Goal: Transaction & Acquisition: Purchase product/service

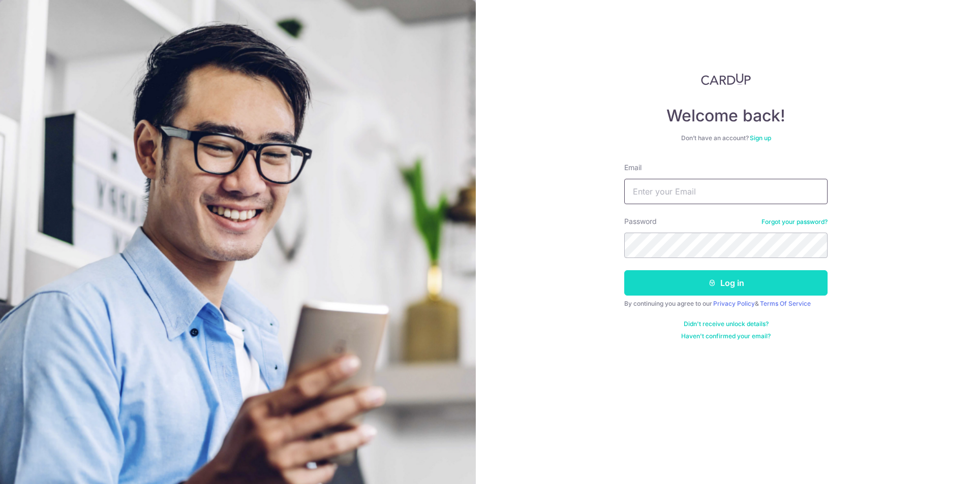
type input "kareenkan@gmail.com"
click at [712, 288] on button "Log in" at bounding box center [725, 282] width 203 height 25
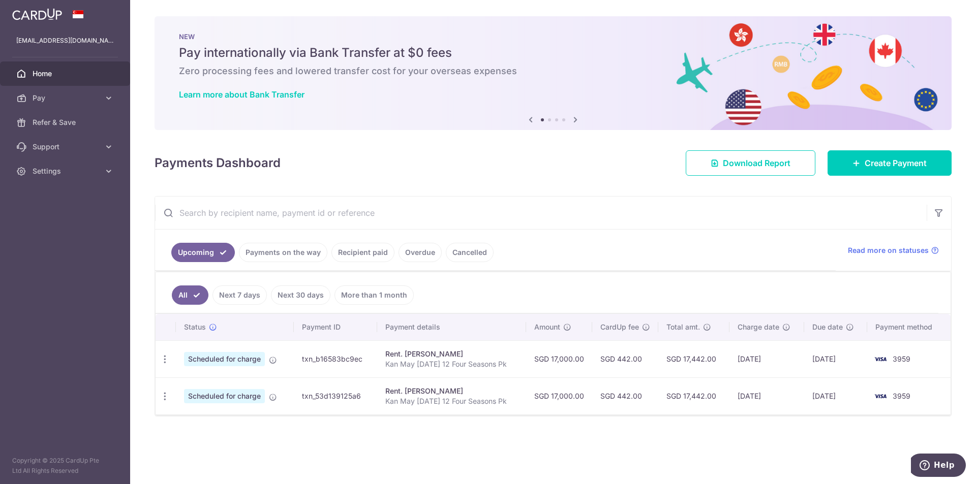
click at [361, 436] on div "× Pause Schedule Pause all future payments in this series Pause just this one p…" at bounding box center [553, 242] width 846 height 484
click at [468, 442] on div "× Pause Schedule Pause all future payments in this series Pause just this one p…" at bounding box center [553, 242] width 846 height 484
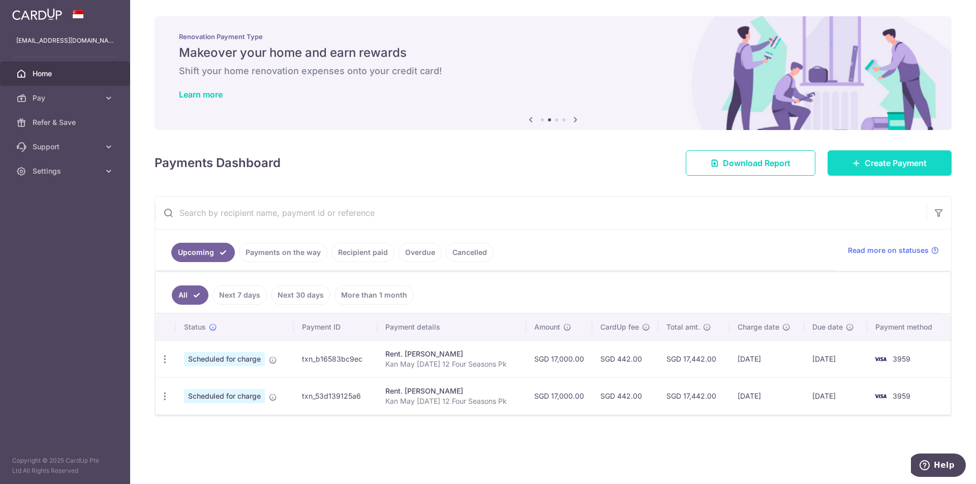
click at [879, 161] on span "Create Payment" at bounding box center [896, 163] width 62 height 12
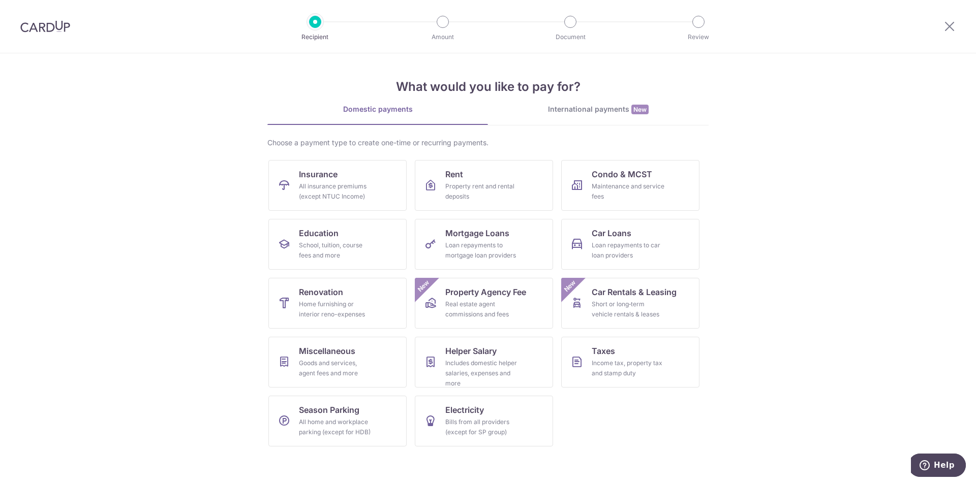
click at [597, 108] on div "International payments New" at bounding box center [598, 109] width 221 height 11
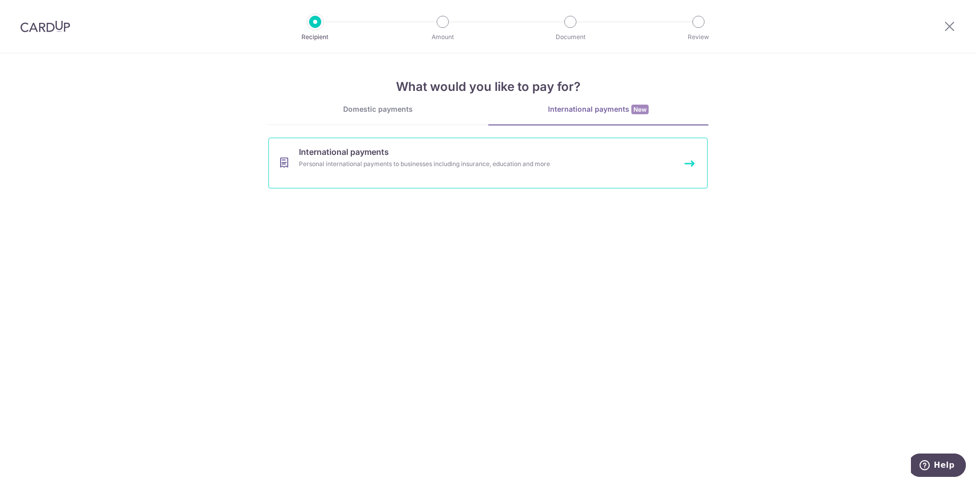
click at [510, 164] on div "Personal international payments to businesses including insurance, education an…" at bounding box center [474, 164] width 351 height 10
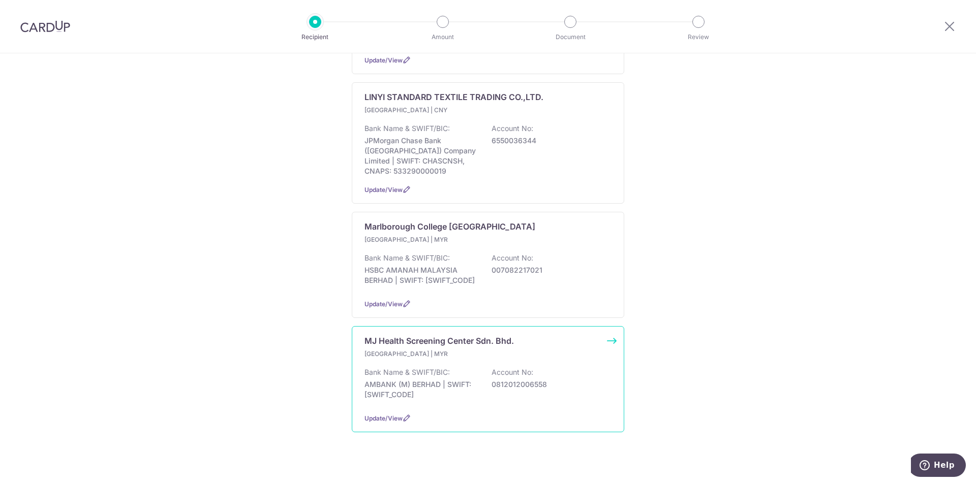
scroll to position [393, 0]
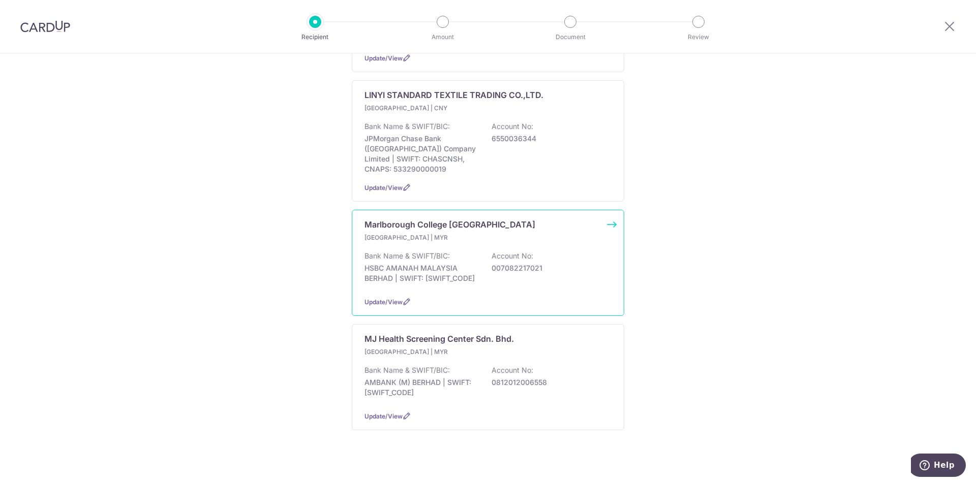
click at [571, 263] on p "007082217021" at bounding box center [548, 268] width 114 height 10
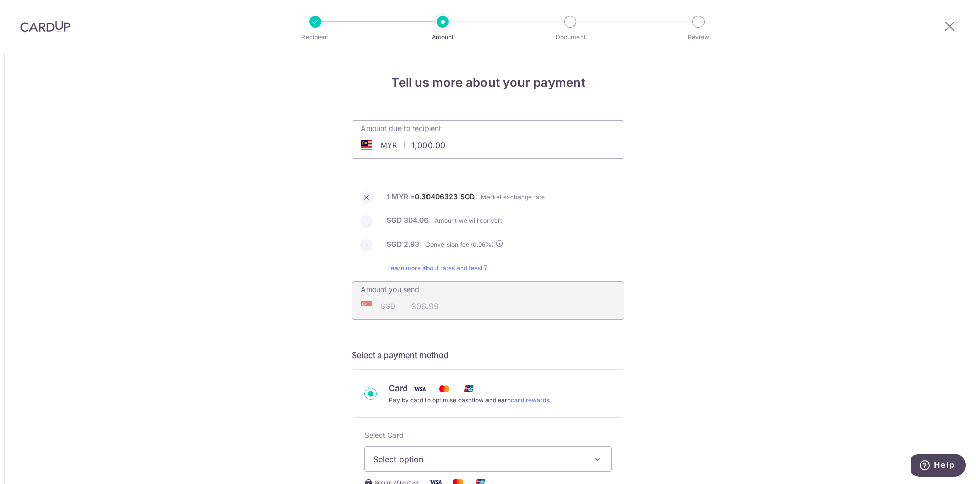
click at [394, 146] on span "MYR" at bounding box center [389, 145] width 16 height 10
click at [378, 144] on div "MYR" at bounding box center [378, 145] width 53 height 10
click at [364, 142] on span at bounding box center [366, 145] width 12 height 10
click at [396, 147] on div "MYR" at bounding box center [378, 145] width 53 height 10
click at [498, 140] on div "Amount due to recipient MYR 1,000.00 1000" at bounding box center [487, 133] width 271 height 24
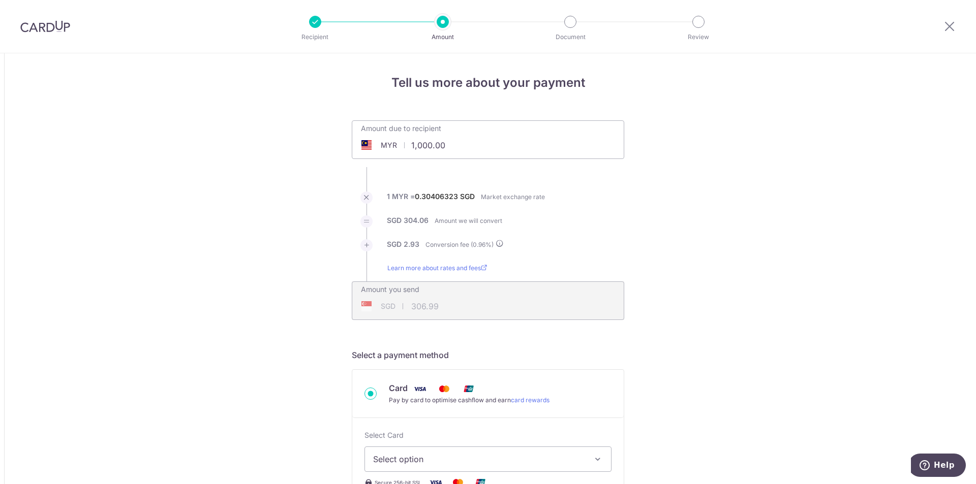
click at [440, 143] on input "1,000.00" at bounding box center [430, 145] width 157 height 23
click at [395, 143] on div "MYR" at bounding box center [378, 145] width 53 height 10
click at [376, 146] on div "MYR" at bounding box center [378, 145] width 53 height 10
type input "1,000.00"
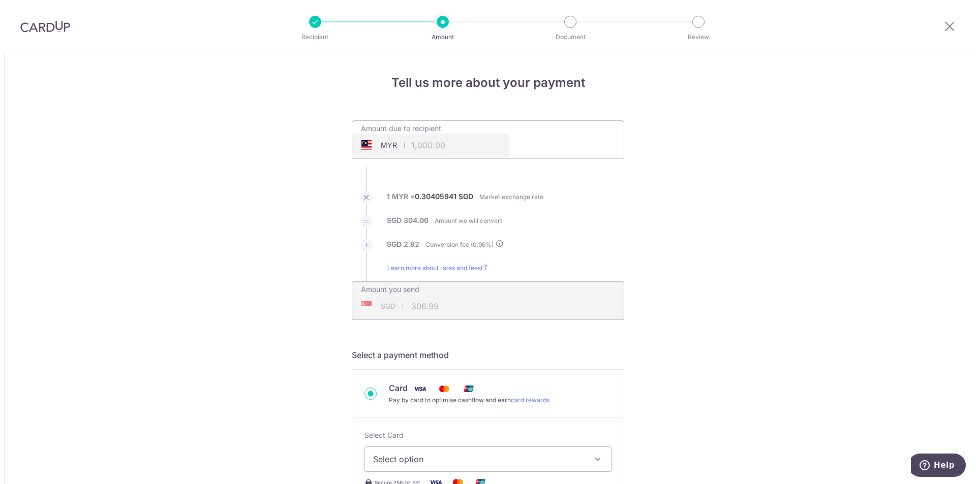
type input "306.98"
click at [422, 145] on input "1,000.00" at bounding box center [430, 145] width 157 height 23
click at [441, 145] on input "1,000.00" at bounding box center [430, 145] width 157 height 23
click at [449, 144] on input "1,000.00" at bounding box center [430, 145] width 157 height 23
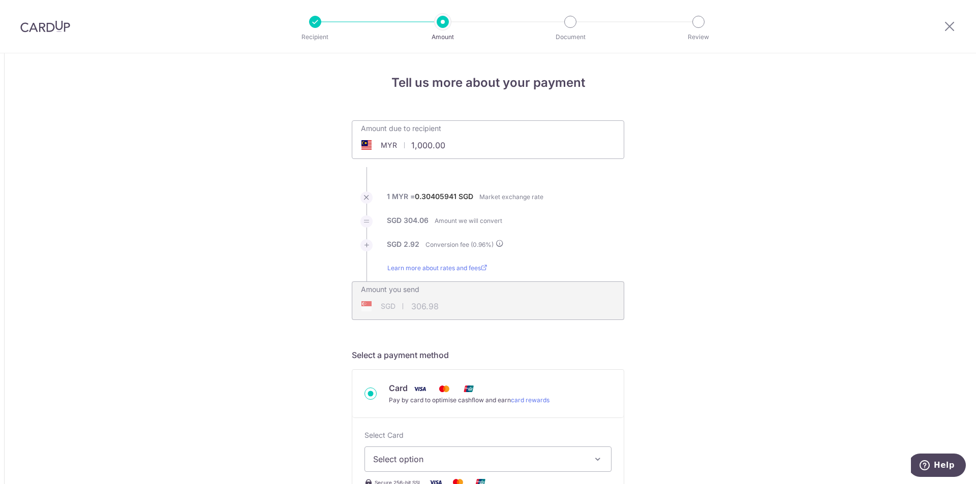
click at [449, 144] on input "1,000.00" at bounding box center [430, 145] width 157 height 23
type input "72,100.00"
type input "22,133.57"
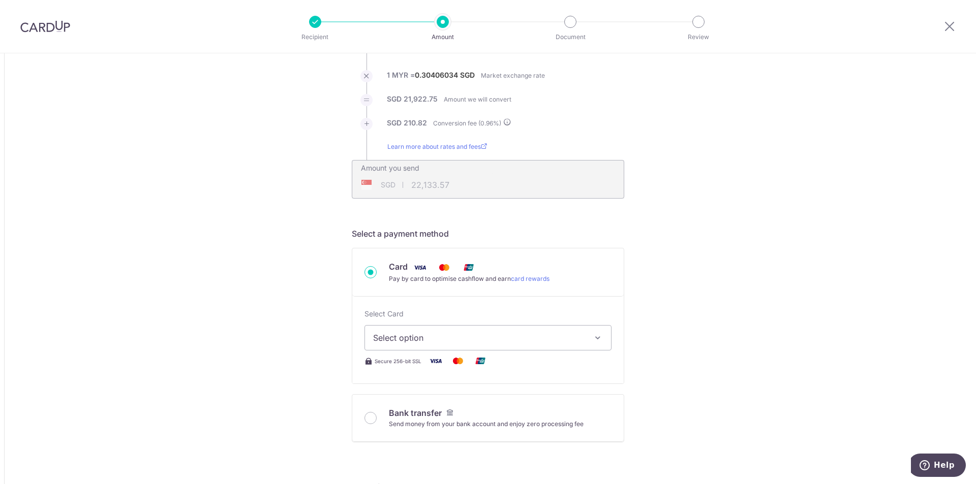
scroll to position [152, 0]
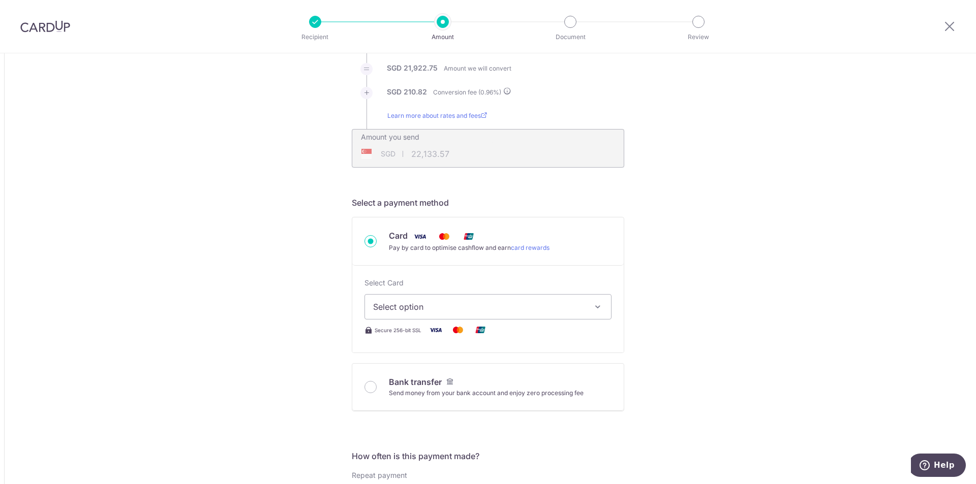
click at [404, 312] on span "Select option" at bounding box center [478, 307] width 211 height 12
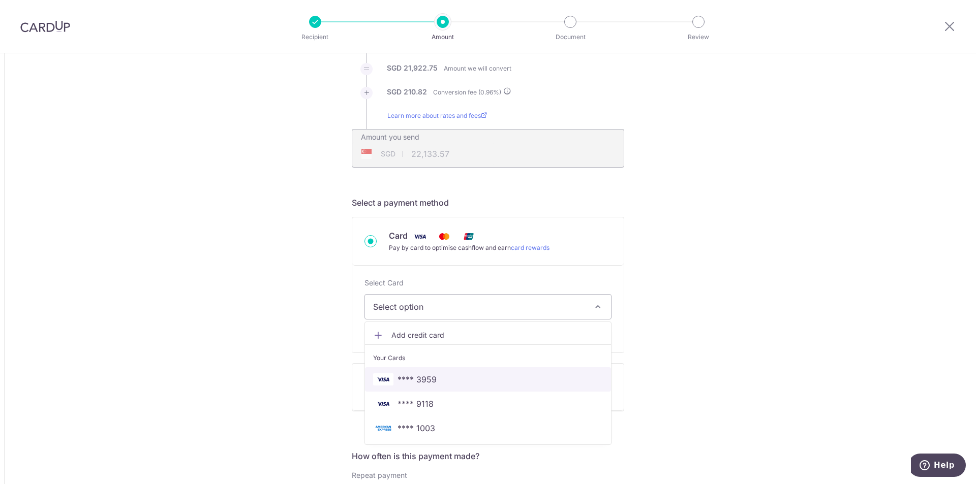
click at [463, 381] on span "**** 3959" at bounding box center [488, 380] width 230 height 12
type input "72,100.00"
type input "22,135.30"
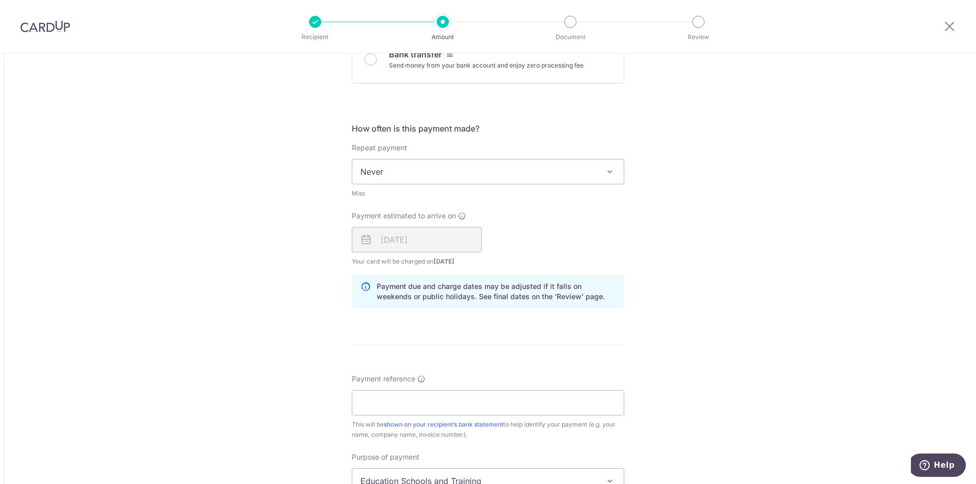
scroll to position [508, 0]
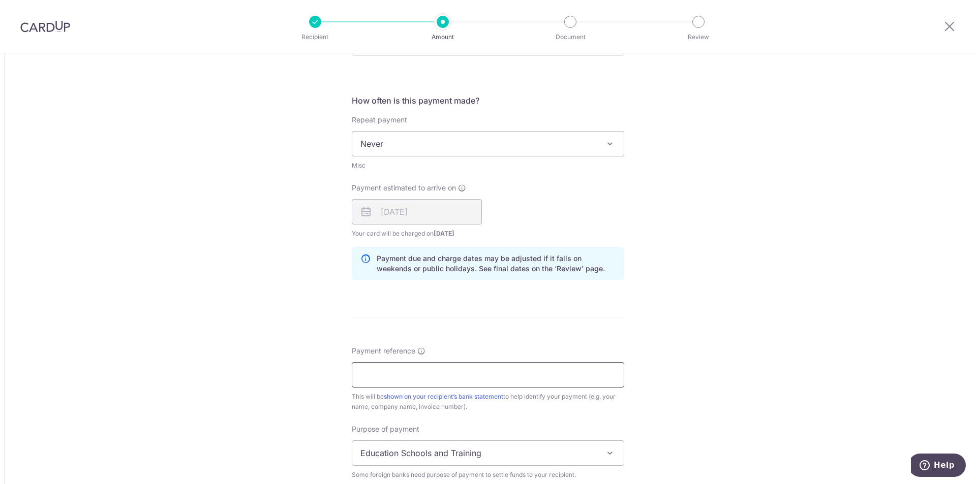
click at [471, 372] on input "Payment reference" at bounding box center [488, 374] width 272 height 25
click at [407, 376] on input "Payment reference" at bounding box center [488, 374] width 272 height 25
paste input "MCM46241"
click at [438, 376] on input "MCM46241" at bounding box center [488, 374] width 272 height 25
paste input "101454584819"
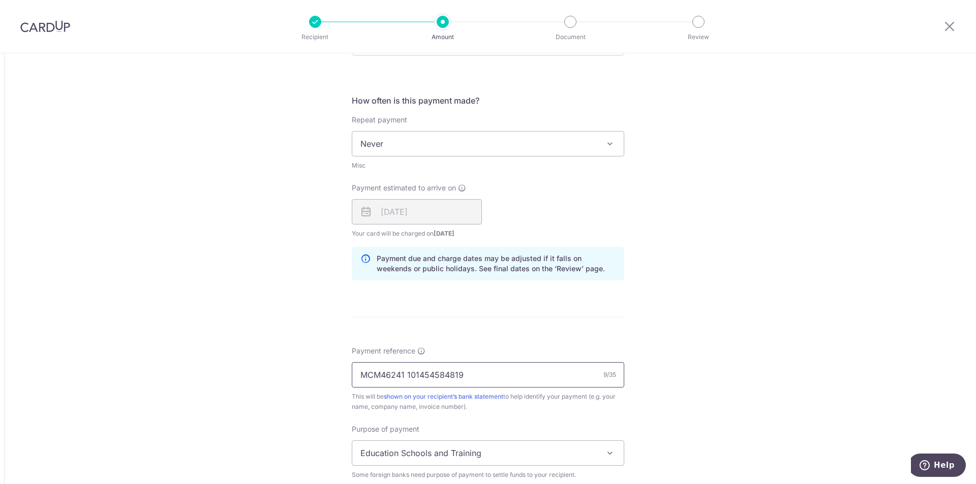
click at [492, 373] on input "MCM46241 101454584819" at bounding box center [488, 374] width 272 height 25
paste input "Norwynn Winat"
click at [619, 289] on form "Amount due to recipient MYR 72,100.00 72100 1 MYR = 0.30408401 SGD Market excha…" at bounding box center [488, 154] width 272 height 1085
click at [537, 379] on input "MCM46241 101454584819 Norwynn Winat" at bounding box center [488, 374] width 272 height 25
click at [500, 374] on input "MCM46241 101454584819 Norwynn Winat" at bounding box center [488, 374] width 272 height 25
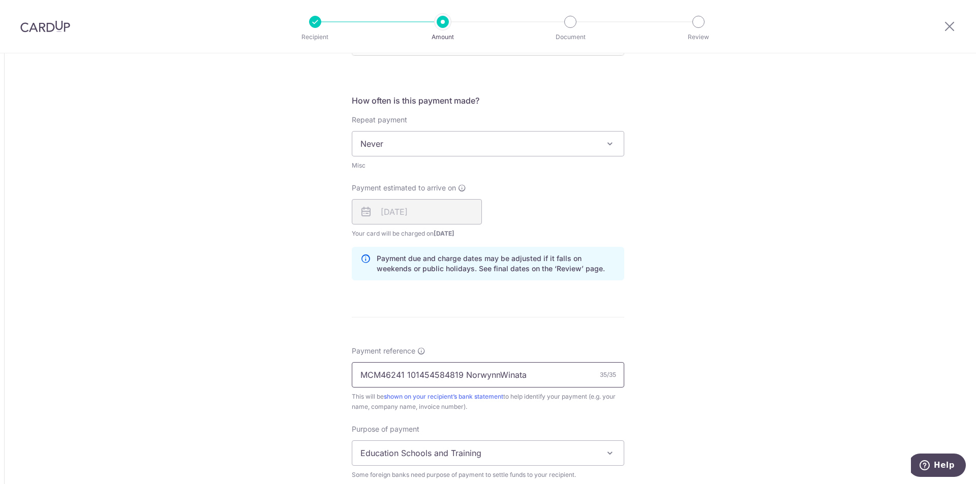
type input "MCM46241 101454584819 NorwynnWinata"
click at [676, 341] on div "Tell us more about your payment Amount due to recipient MYR 72,100.00 72100 1 M…" at bounding box center [488, 144] width 976 height 1199
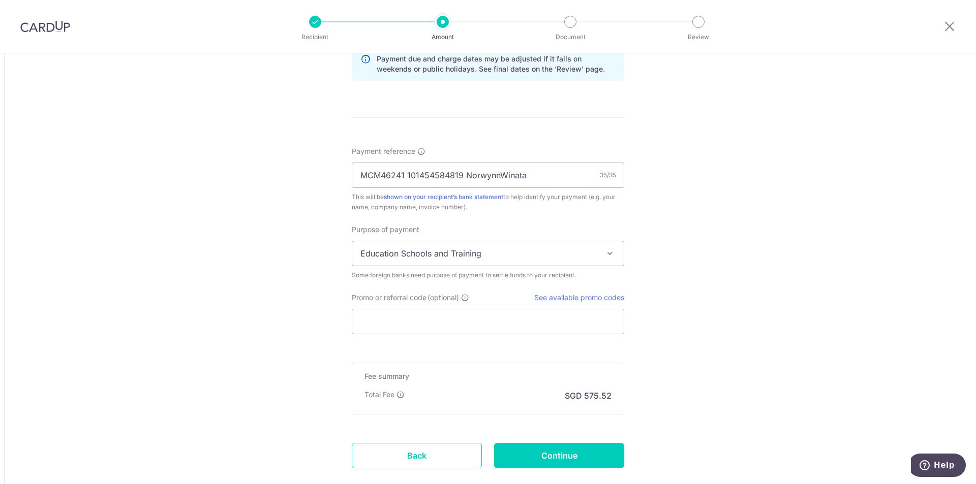
scroll to position [712, 0]
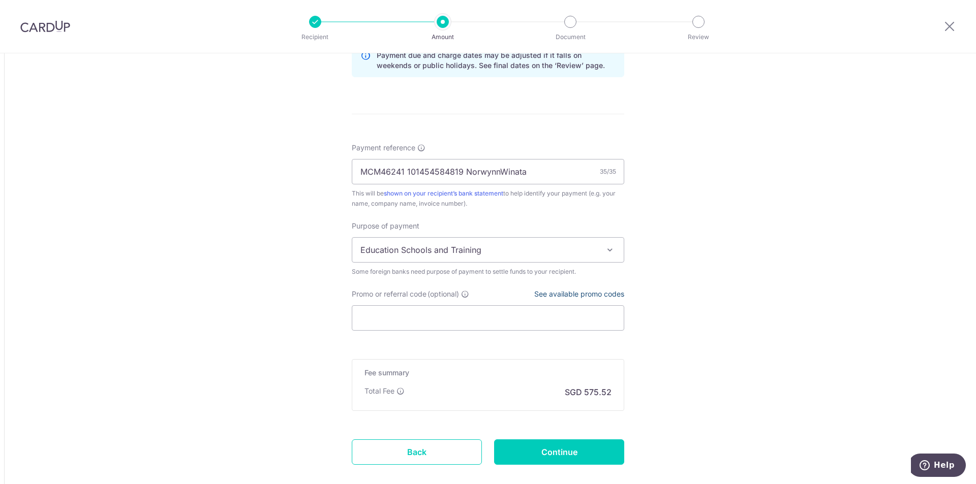
click at [600, 296] on link "See available promo codes" at bounding box center [579, 294] width 90 height 9
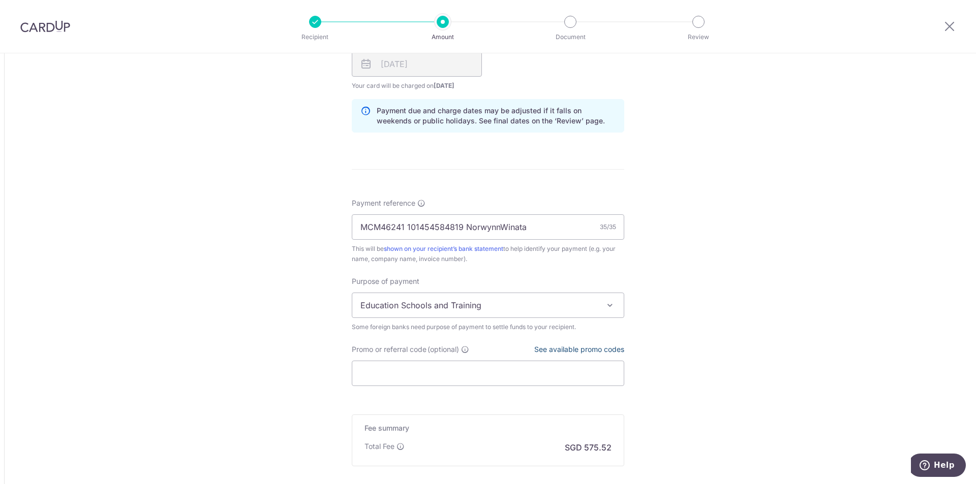
scroll to position [616, 0]
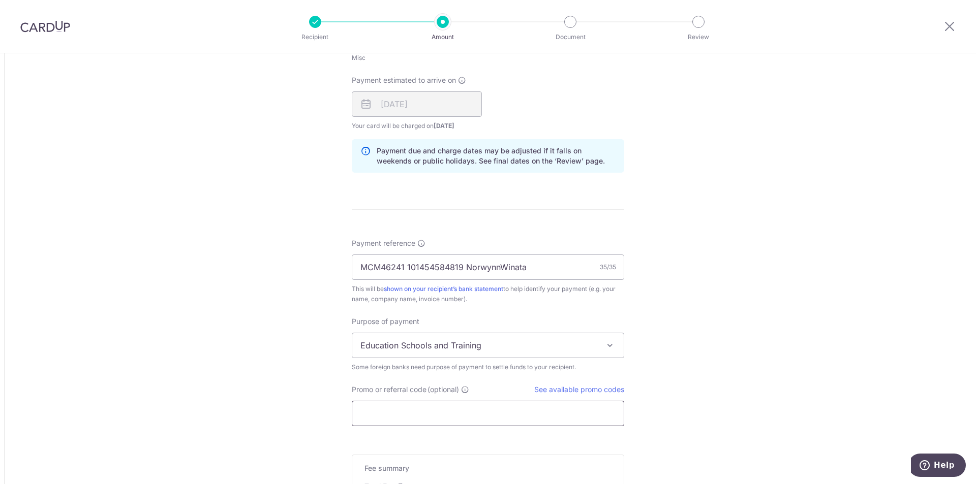
click at [440, 413] on input "Promo or referral code (optional)" at bounding box center [488, 413] width 272 height 25
paste input "GLOBE185"
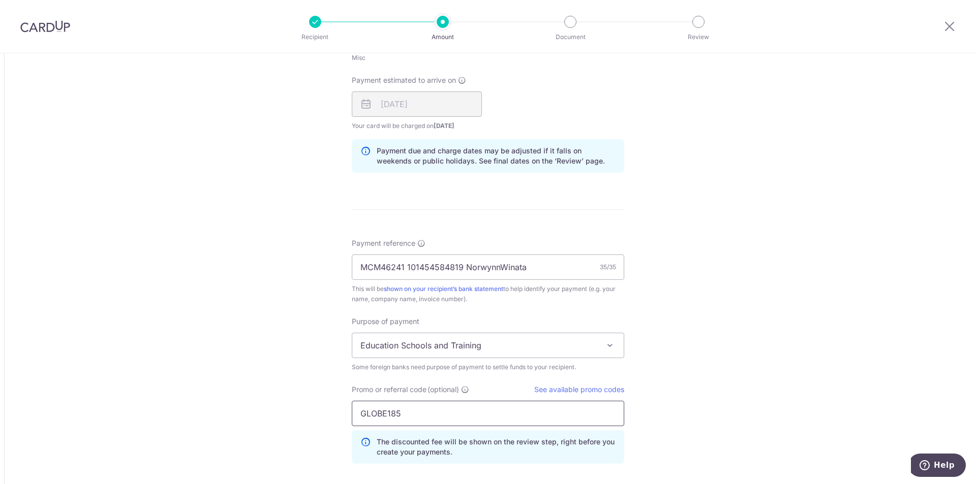
type input "GLOBE185"
click at [279, 366] on div "Tell us more about your payment Amount due to recipient MYR 72,100.00 72100 1 M…" at bounding box center [488, 59] width 976 height 1245
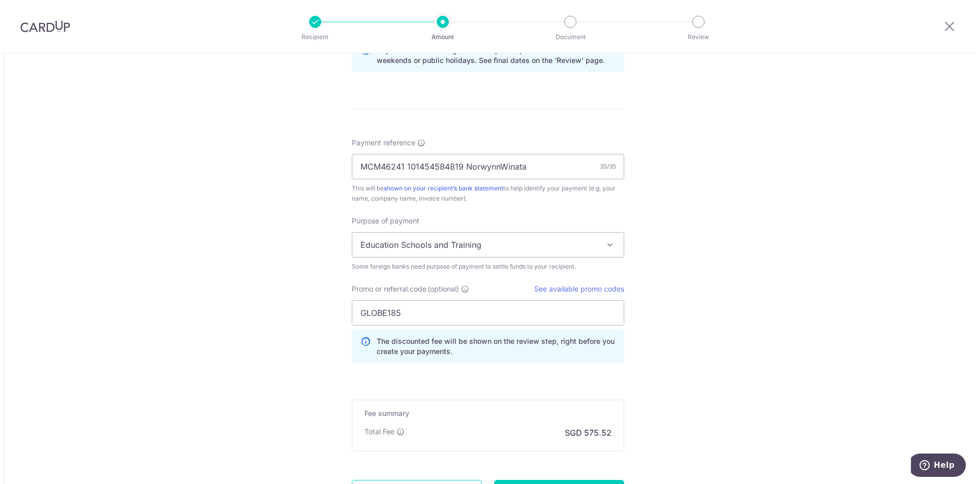
scroll to position [768, 0]
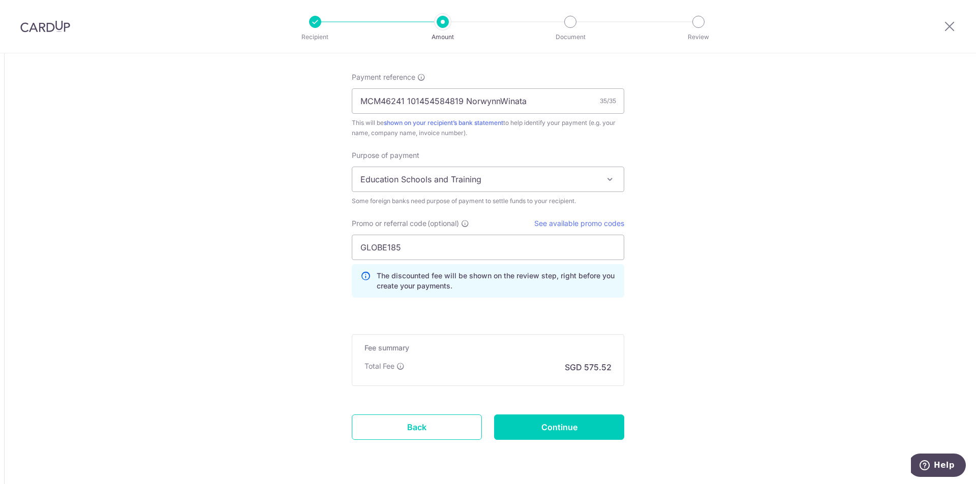
scroll to position [814, 0]
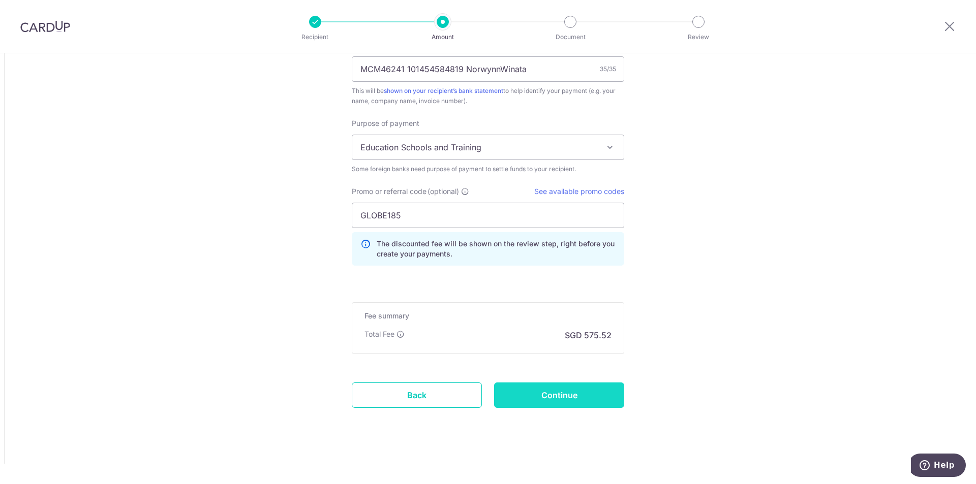
click at [572, 394] on input "Continue" at bounding box center [559, 395] width 130 height 25
type input "Create Schedule"
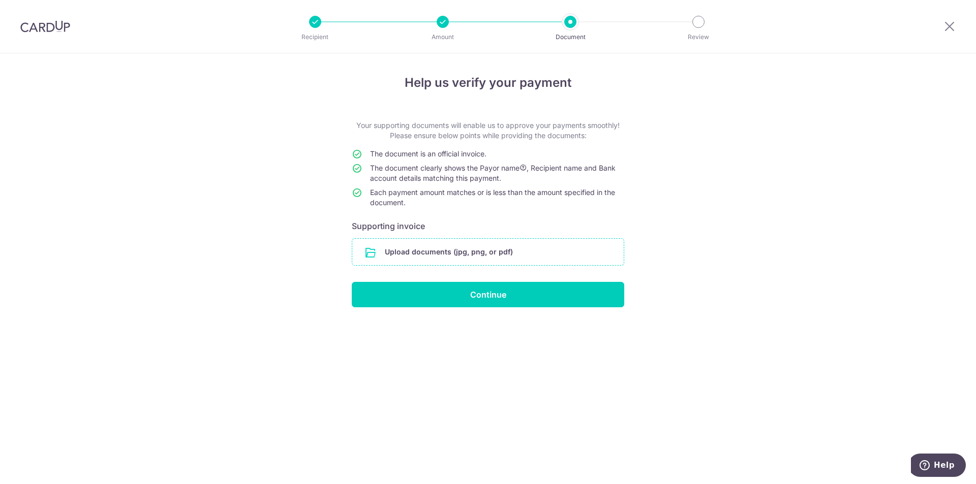
click at [514, 247] on input "file" at bounding box center [487, 252] width 271 height 26
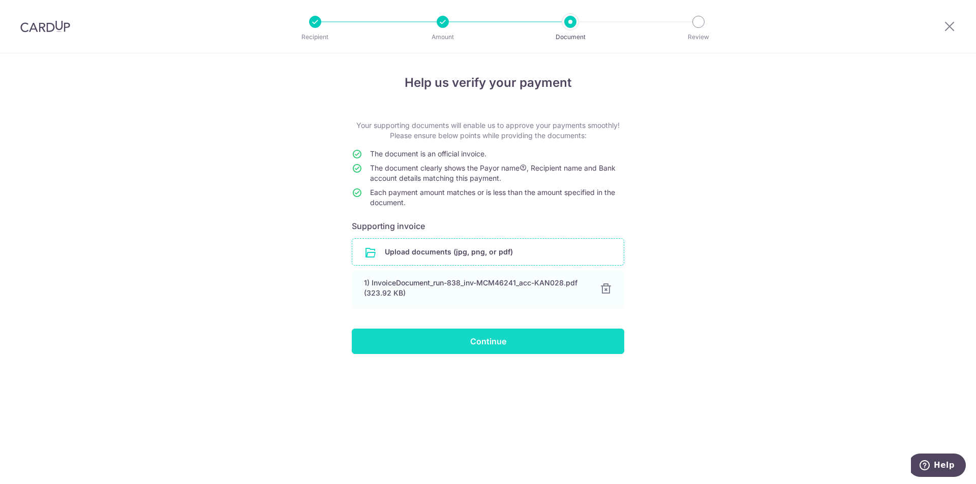
click at [506, 341] on input "Continue" at bounding box center [488, 341] width 272 height 25
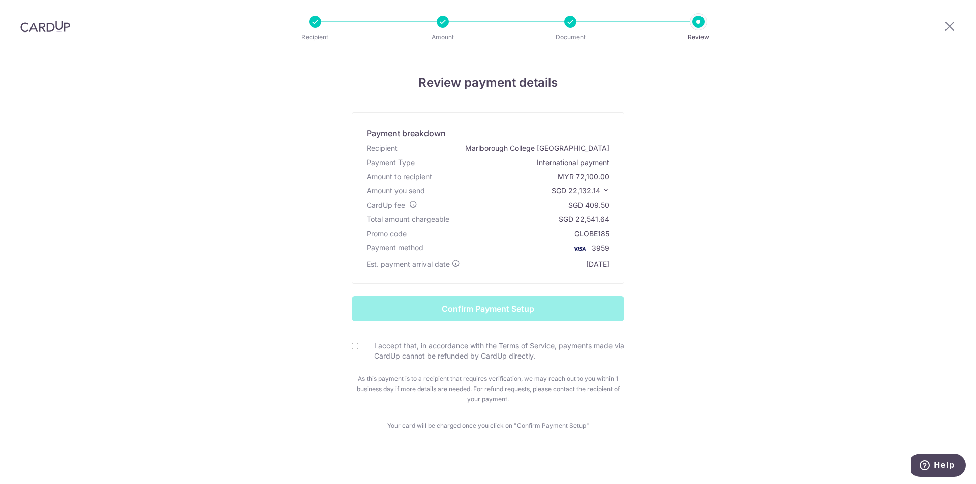
click at [352, 348] on input "I accept that, in accordance with the Terms of Service, payments made via CardU…" at bounding box center [355, 346] width 7 height 7
checkbox input "true"
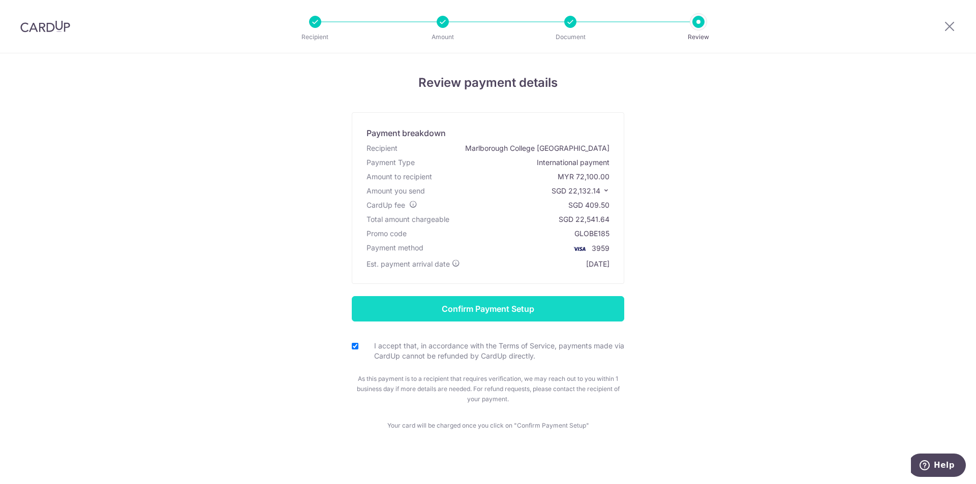
click at [471, 310] on input "Confirm Payment Setup" at bounding box center [488, 308] width 272 height 25
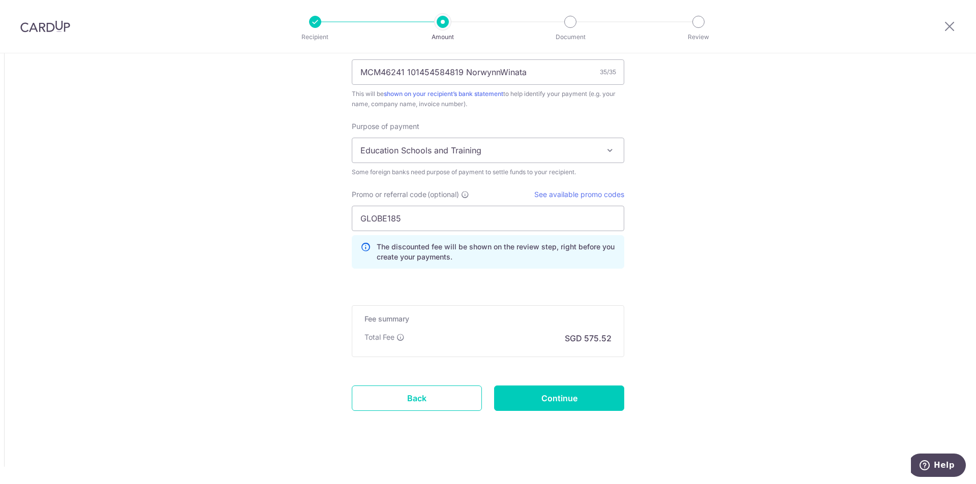
scroll to position [856, 0]
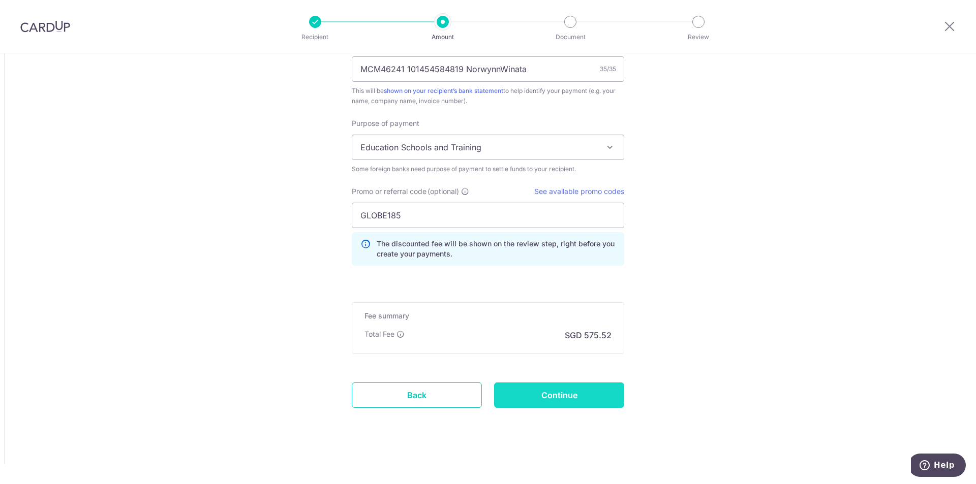
click at [572, 390] on input "Continue" at bounding box center [559, 395] width 130 height 25
type input "Update Schedule"
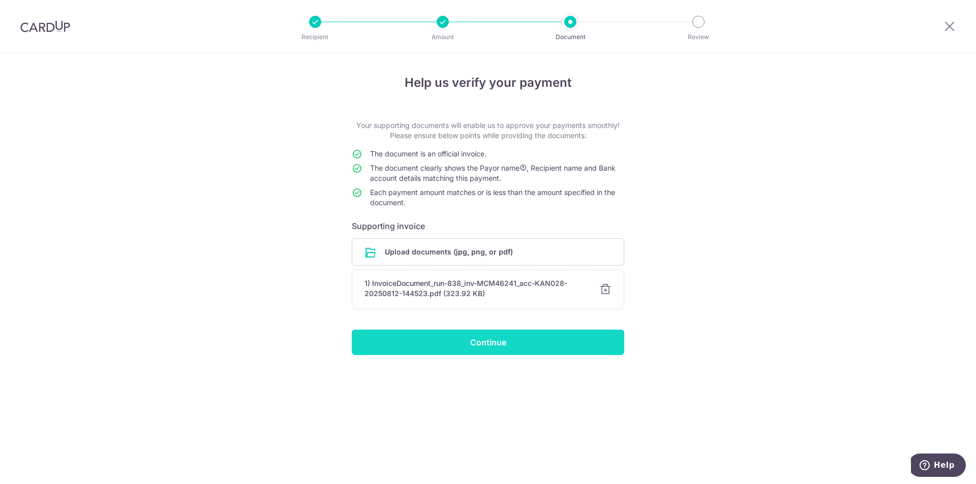
click at [524, 342] on input "Continue" at bounding box center [488, 342] width 272 height 25
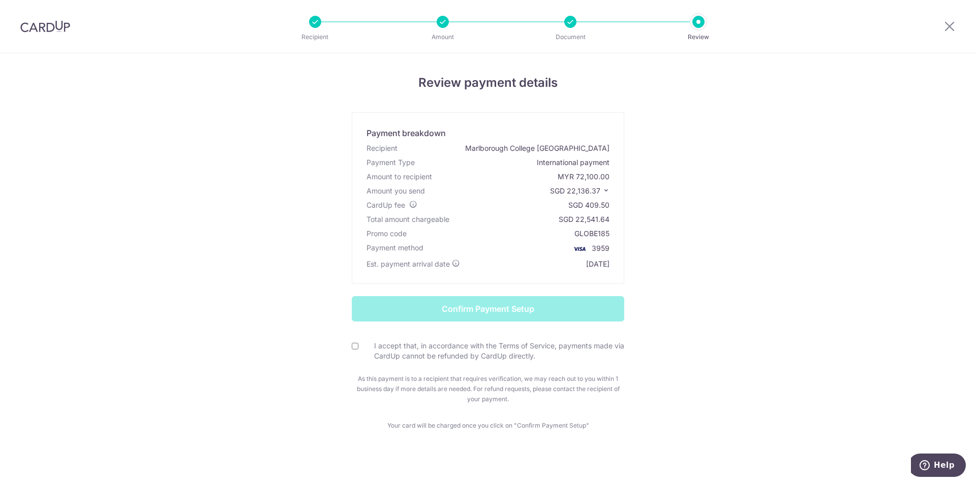
click at [353, 348] on input "I accept that, in accordance with the Terms of Service, payments made via CardU…" at bounding box center [355, 346] width 7 height 7
checkbox input "true"
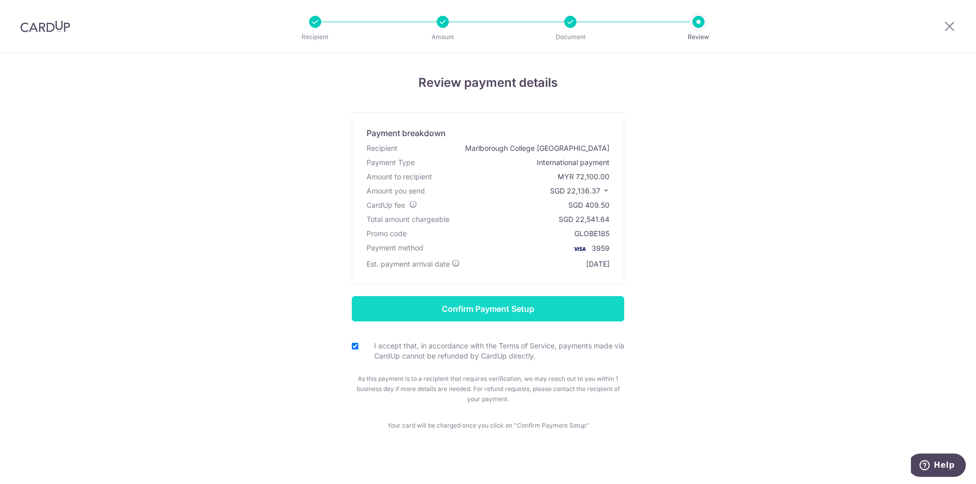
click at [569, 307] on input "Confirm Payment Setup" at bounding box center [488, 308] width 272 height 25
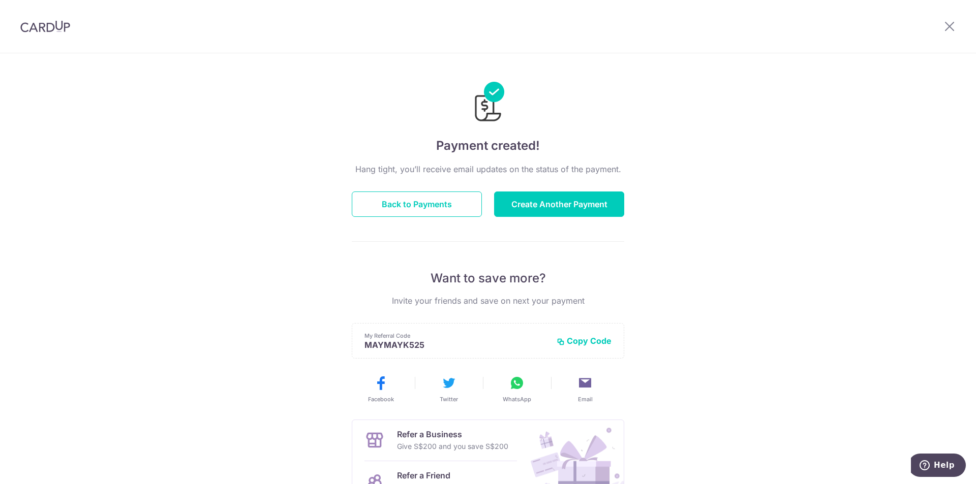
click at [670, 257] on div "Payment created! Hang tight, you’ll receive email updates on the status of the …" at bounding box center [488, 324] width 976 height 543
drag, startPoint x: 434, startPoint y: 205, endPoint x: 441, endPoint y: 225, distance: 20.9
click at [441, 225] on div "Hang tight, you’ll receive email updates on the status of the payment. Back to …" at bounding box center [488, 355] width 272 height 385
click at [607, 201] on button "Create Another Payment" at bounding box center [559, 204] width 130 height 25
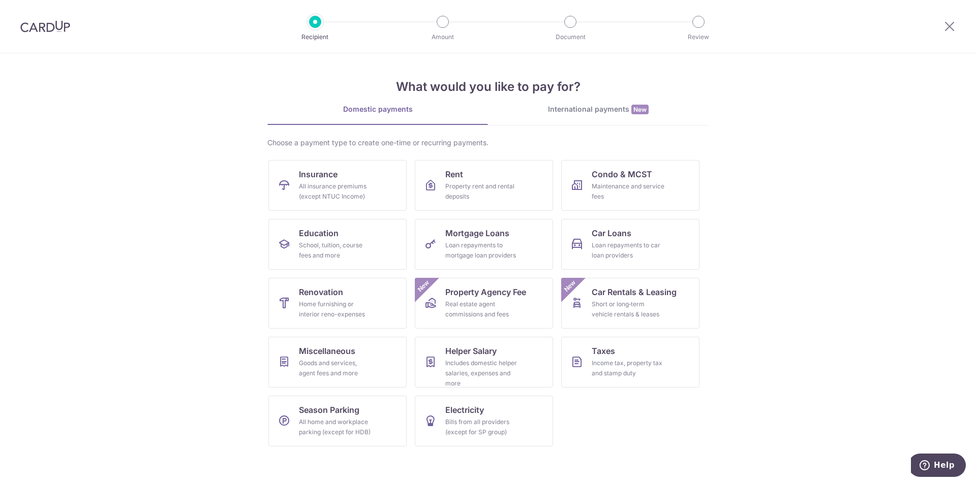
click at [576, 108] on div "International payments New" at bounding box center [598, 109] width 221 height 11
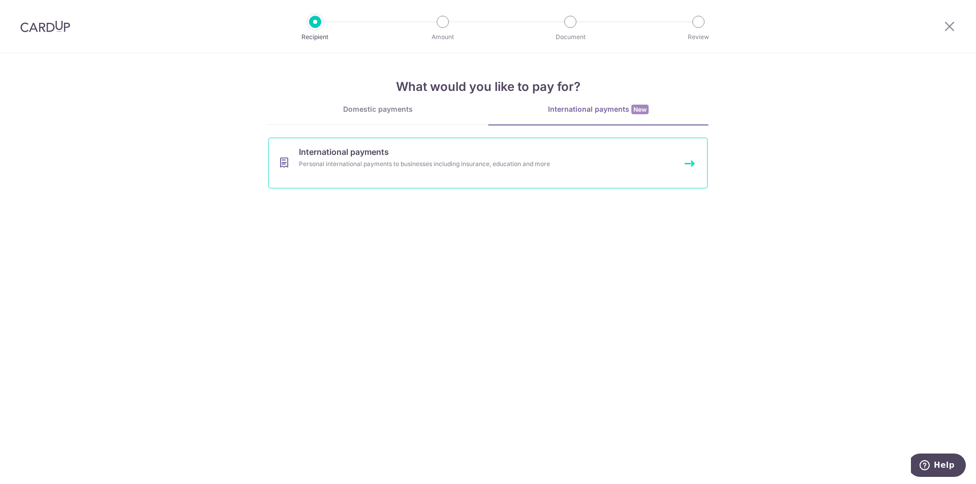
click at [461, 157] on link "International payments Personal international payments to businesses including …" at bounding box center [487, 163] width 439 height 51
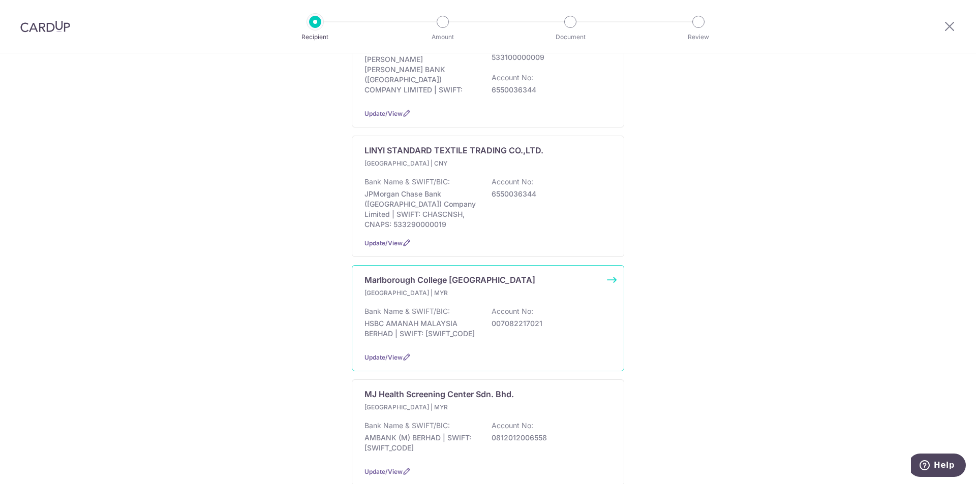
scroll to position [356, 0]
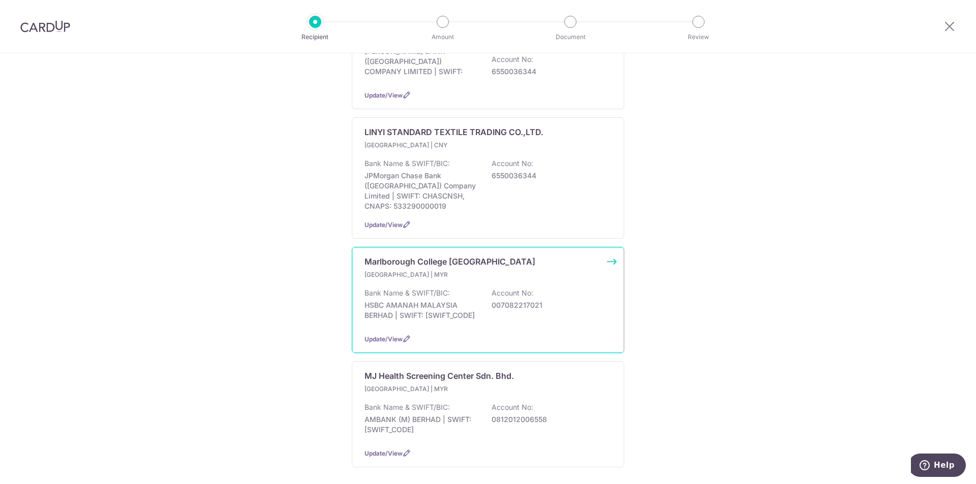
click at [569, 270] on div "Malaysia | MYR Bank Name & SWIFT/BIC: HSBC AMANAH MALAYSIA BERHAD | SWIFT: HMAB…" at bounding box center [487, 298] width 247 height 56
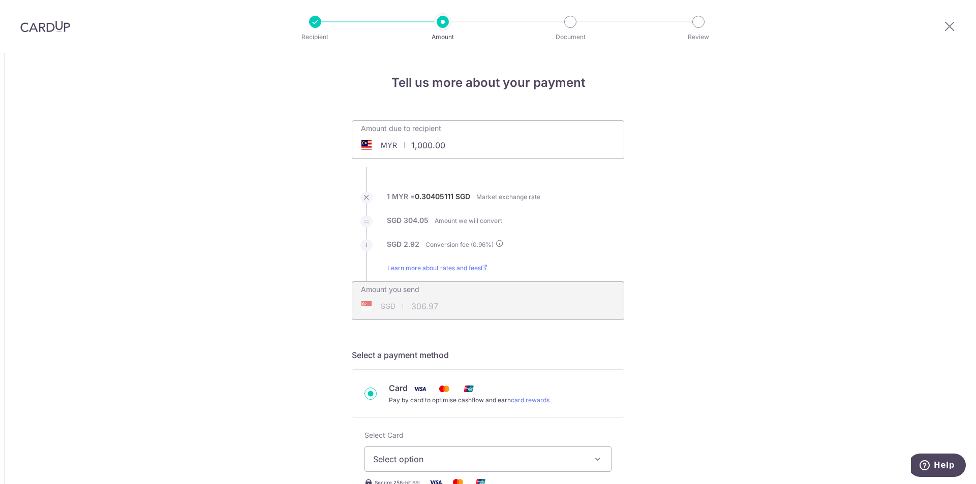
click at [434, 143] on input "1,000.00" at bounding box center [430, 145] width 157 height 23
click at [594, 218] on li "SGD 304.05 Amount we will convert" at bounding box center [488, 228] width 272 height 24
type input "9,066.00"
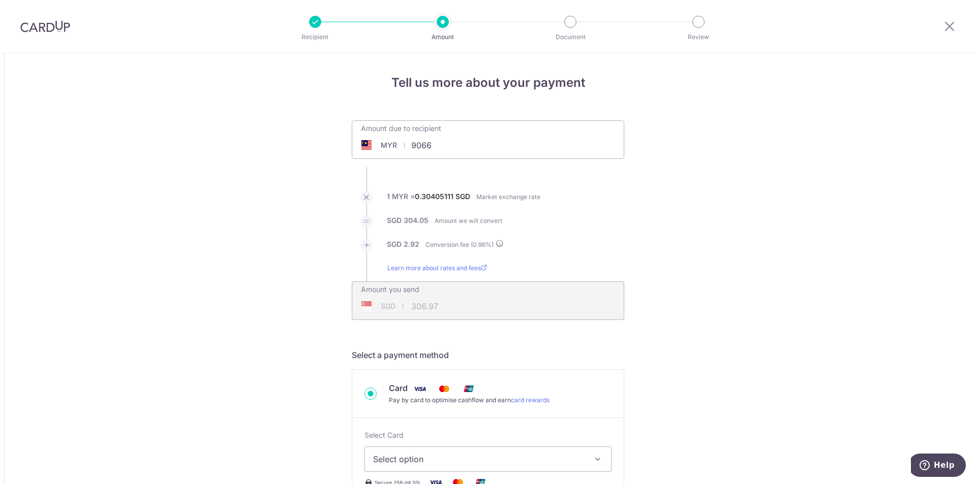
type input "2,783.01"
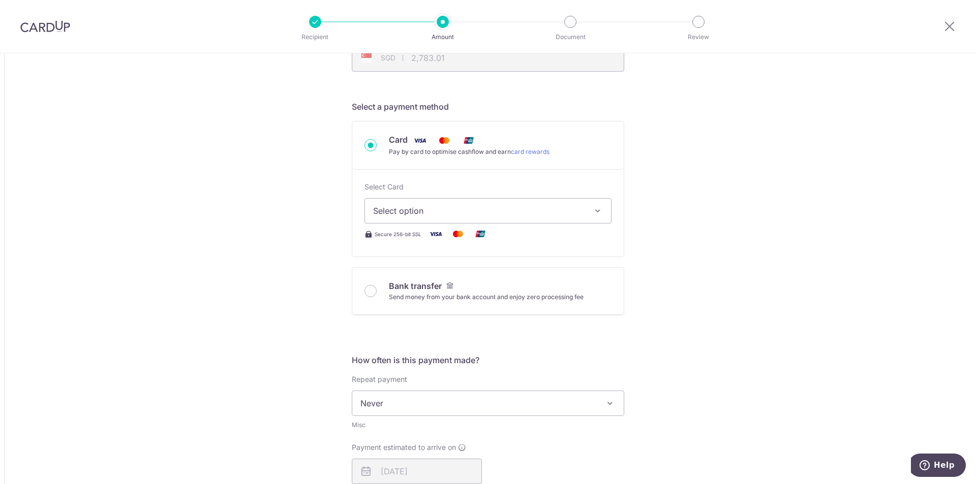
scroll to position [254, 0]
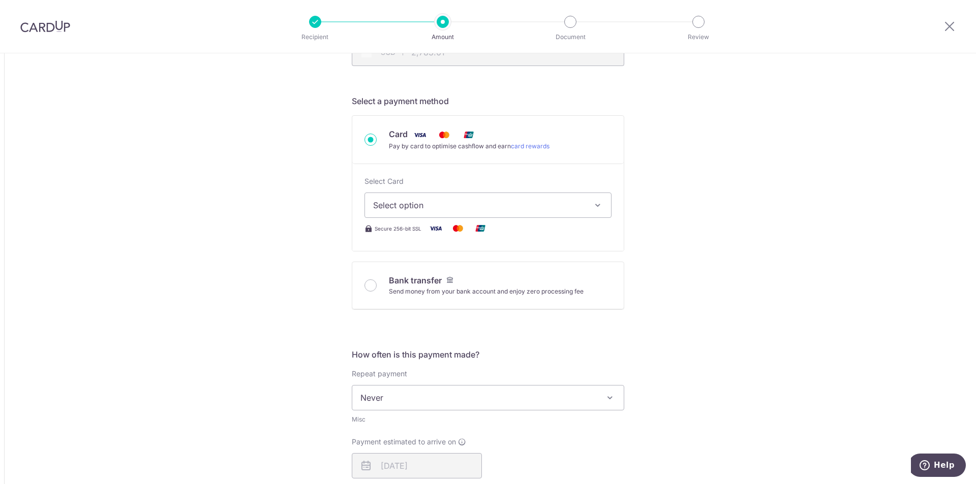
click at [479, 203] on span "Select option" at bounding box center [478, 205] width 211 height 12
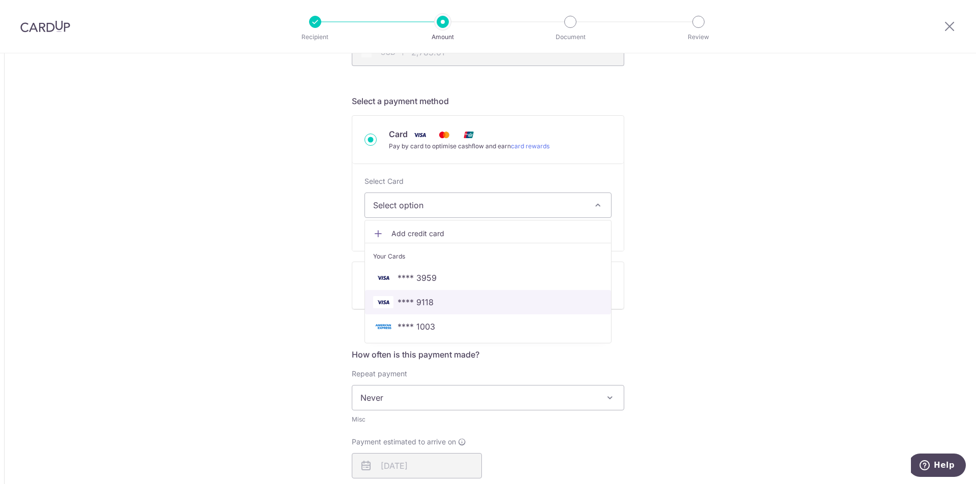
click at [463, 303] on span "**** 9118" at bounding box center [488, 302] width 230 height 12
type input "9,066.00"
type input "2,783.10"
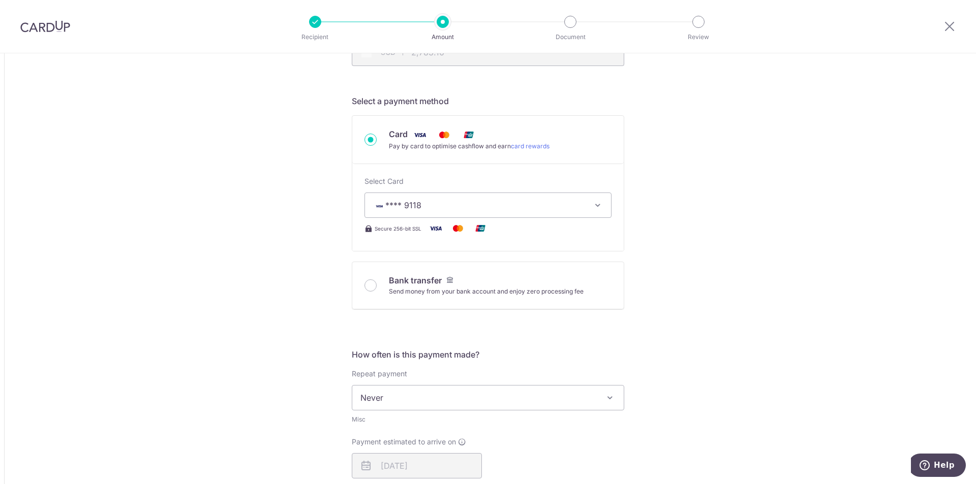
click at [279, 300] on div "Tell us more about your payment Amount due to recipient MYR 9,066.00 9066 1 MYR…" at bounding box center [488, 398] width 976 height 1199
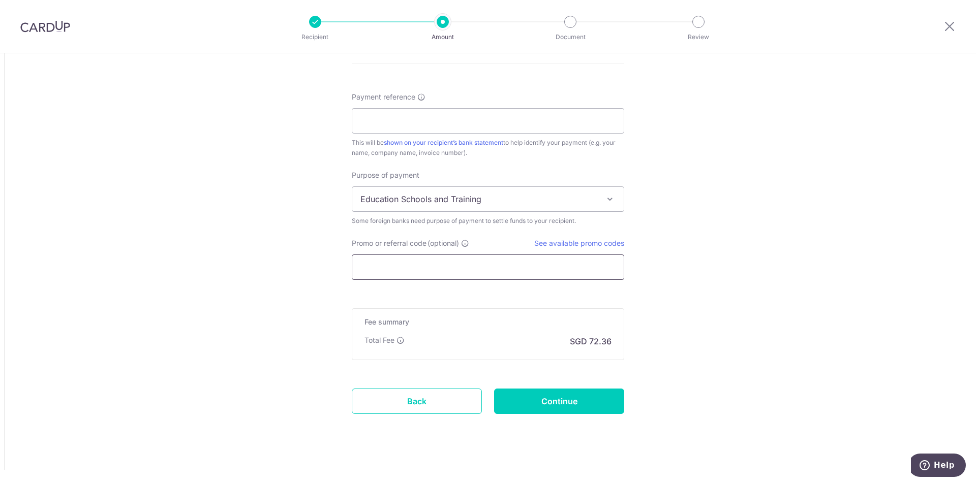
scroll to position [712, 0]
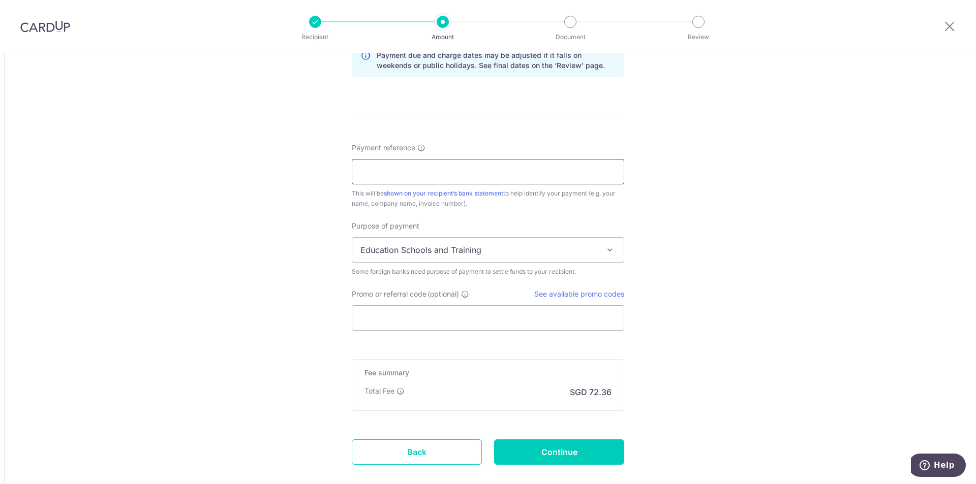
click at [491, 174] on input "Payment reference" at bounding box center [488, 171] width 272 height 25
click at [366, 172] on input "Payment reference" at bounding box center [488, 171] width 272 height 25
paste input "MCM46922"
click at [449, 169] on input "MCM46922" at bounding box center [488, 171] width 272 height 25
paste input "WIN003"
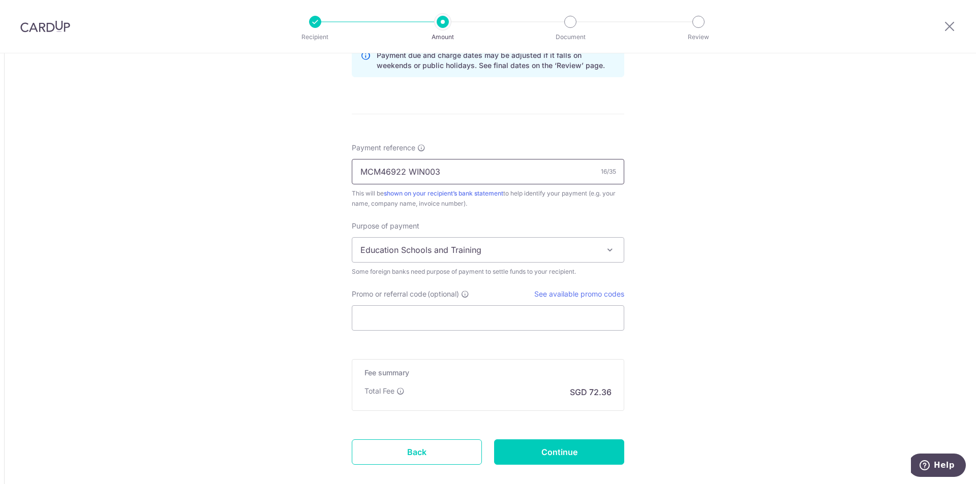
click at [487, 169] on input "MCM46922 WIN003" at bounding box center [488, 171] width 272 height 25
paste input "Norwynn Winata"
type input "MCM46922 WIN003 Norwynn Winata"
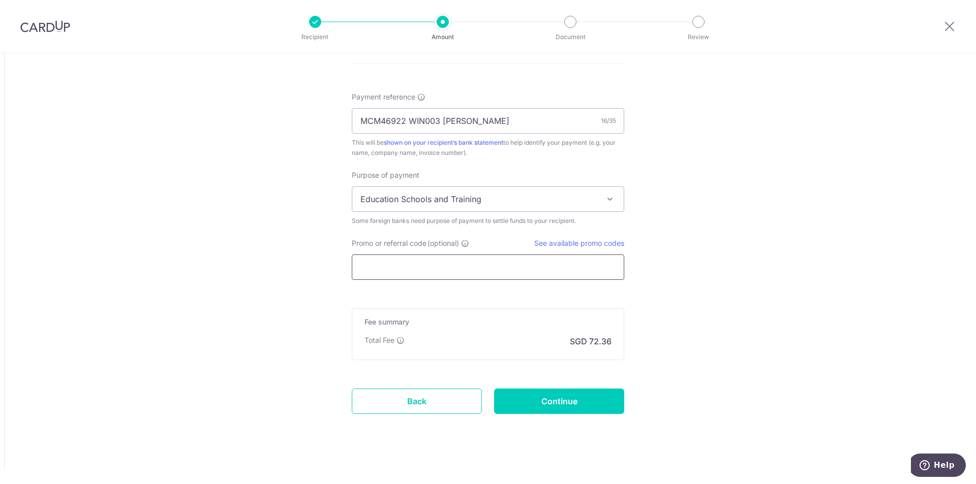
click at [453, 262] on input "Promo or referral code (optional)" at bounding box center [488, 267] width 272 height 25
paste input "GLOBE185"
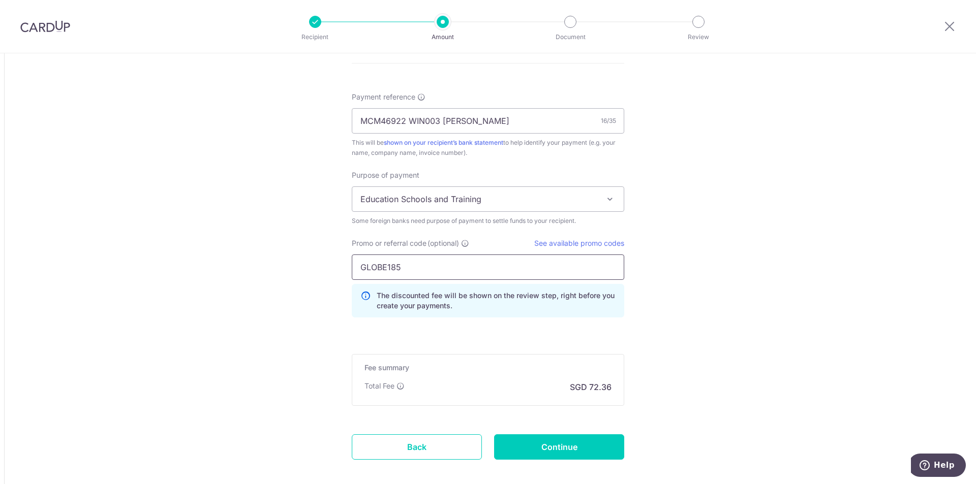
type input "GLOBE185"
click at [550, 445] on input "Continue" at bounding box center [559, 447] width 130 height 25
type input "Create Schedule"
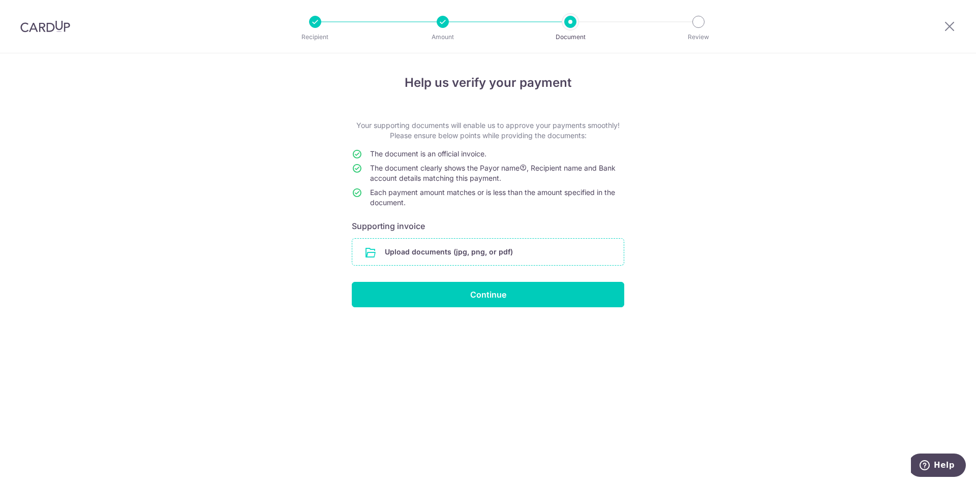
click at [472, 247] on input "file" at bounding box center [487, 252] width 271 height 26
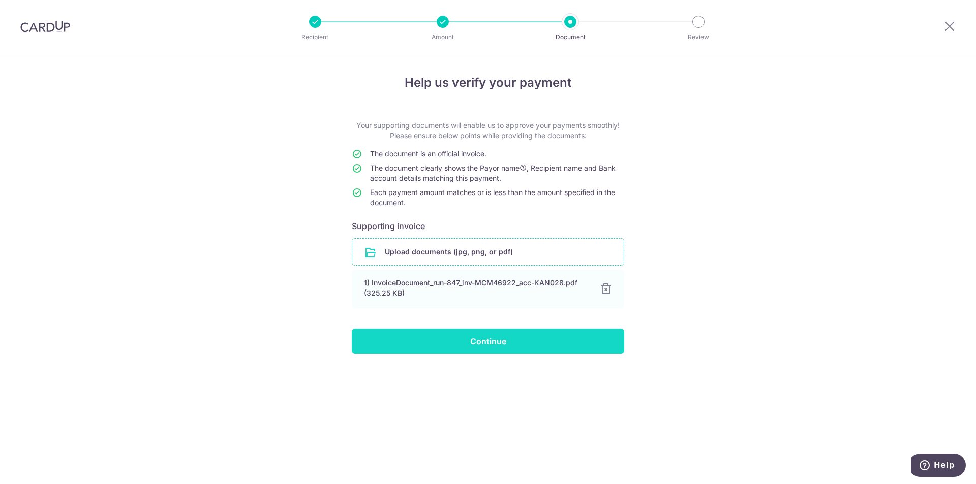
click at [491, 338] on input "Continue" at bounding box center [488, 341] width 272 height 25
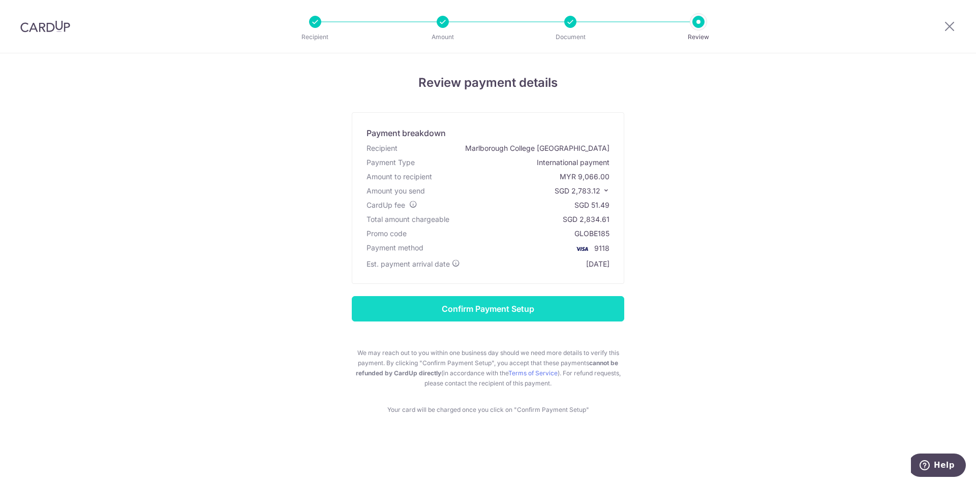
click at [552, 305] on input "Confirm Payment Setup" at bounding box center [488, 308] width 272 height 25
